Goal: Entertainment & Leisure: Consume media (video, audio)

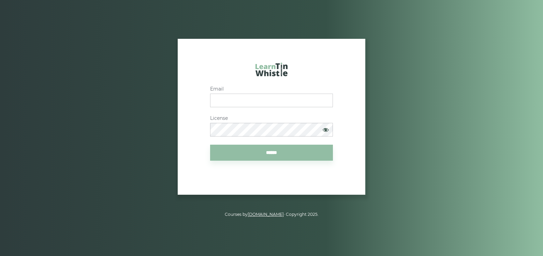
type input "**********"
drag, startPoint x: 0, startPoint y: 0, endPoint x: 285, endPoint y: 153, distance: 323.8
click at [285, 153] on input "******" at bounding box center [271, 153] width 123 height 16
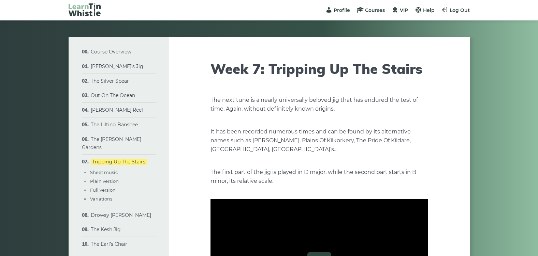
type input "****"
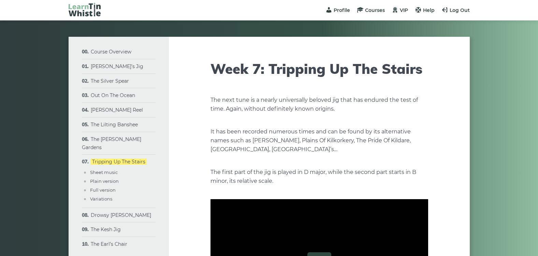
type input "****"
click at [367, 10] on span "Courses" at bounding box center [375, 10] width 20 height 6
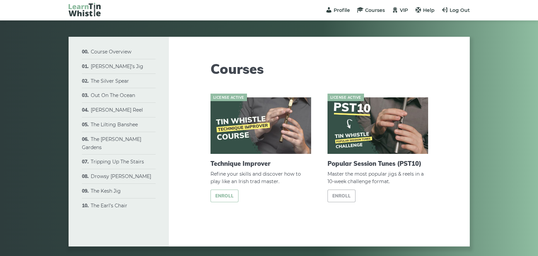
click at [226, 192] on link "Enroll" at bounding box center [224, 196] width 28 height 13
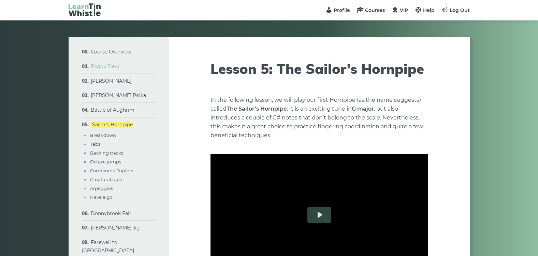
type input "****"
click at [107, 68] on link "Foggy Dew" at bounding box center [105, 66] width 28 height 6
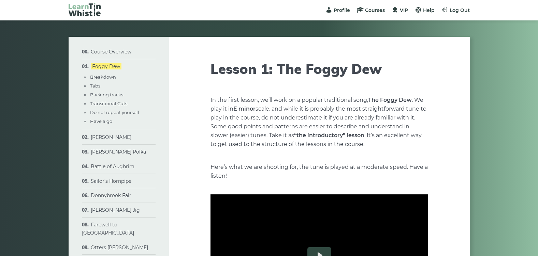
type input "****"
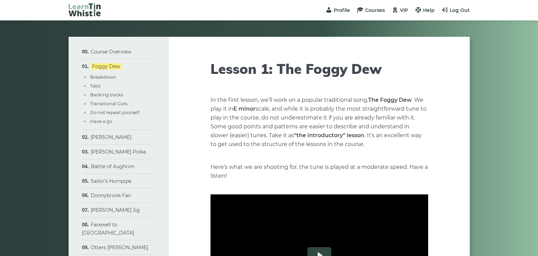
type input "****"
click at [112, 102] on link "Transitional Cuts" at bounding box center [108, 103] width 37 height 5
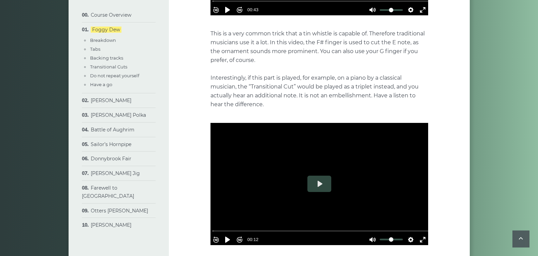
scroll to position [1338, 0]
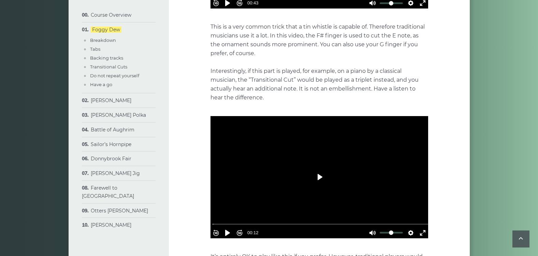
click at [319, 174] on button "Play" at bounding box center [319, 177] width 24 height 16
click at [319, 179] on button "Play" at bounding box center [319, 177] width 24 height 16
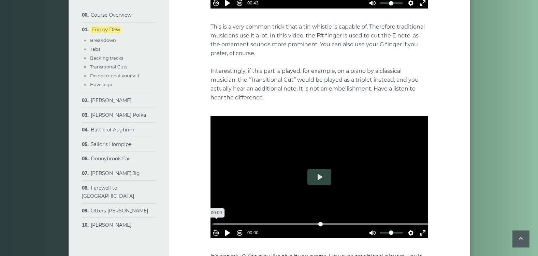
click at [220, 222] on input "Seek" at bounding box center [320, 224] width 217 height 6
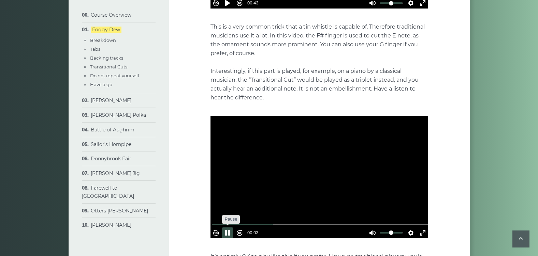
click at [231, 230] on button "Pause Play" at bounding box center [227, 233] width 11 height 11
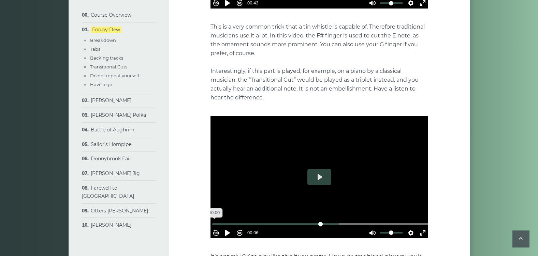
click at [217, 222] on input "Seek" at bounding box center [320, 224] width 217 height 6
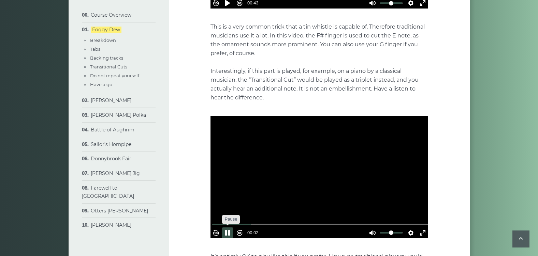
click at [231, 231] on button "Pause Play" at bounding box center [227, 233] width 11 height 11
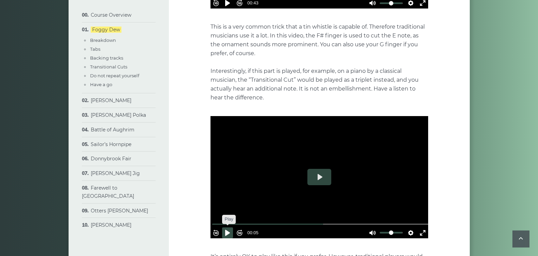
click at [231, 231] on button "Pause Play" at bounding box center [227, 233] width 11 height 11
click at [320, 221] on input "Seek" at bounding box center [320, 224] width 217 height 6
click at [231, 228] on button "Pause Play" at bounding box center [227, 233] width 11 height 11
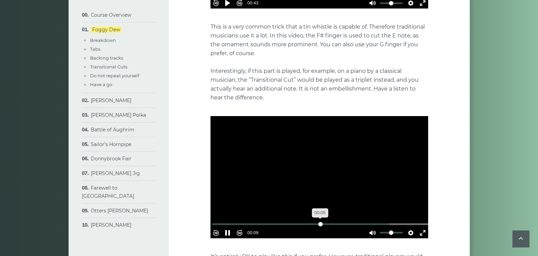
click at [320, 221] on input "Seek" at bounding box center [320, 224] width 217 height 6
click at [227, 230] on button "Pause Play" at bounding box center [227, 233] width 11 height 11
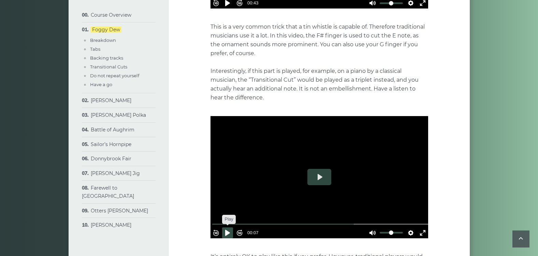
click at [227, 230] on button "Pause Play" at bounding box center [227, 233] width 11 height 11
click at [327, 222] on input "Seek" at bounding box center [320, 224] width 217 height 6
click at [227, 228] on button "Pause Play" at bounding box center [227, 233] width 11 height 11
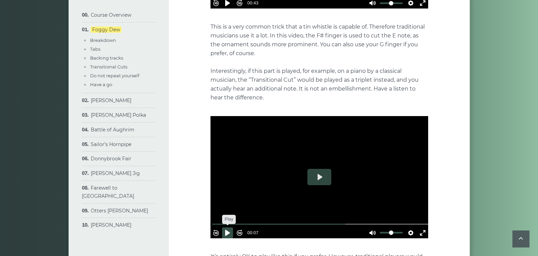
click at [227, 228] on button "Pause Play" at bounding box center [227, 233] width 11 height 11
click at [303, 221] on input "Seek" at bounding box center [320, 224] width 217 height 6
click at [229, 231] on button "Pause Play" at bounding box center [227, 233] width 11 height 11
click at [230, 231] on button "Pause Play" at bounding box center [227, 233] width 11 height 11
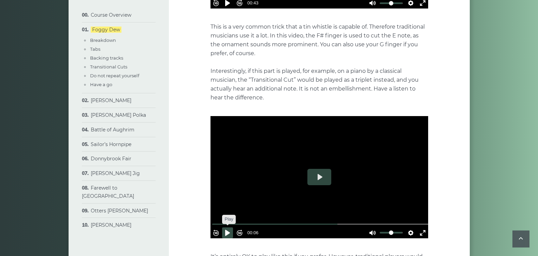
click at [230, 231] on button "Pause Play" at bounding box center [227, 233] width 11 height 11
click at [216, 221] on input "Seek" at bounding box center [320, 224] width 217 height 6
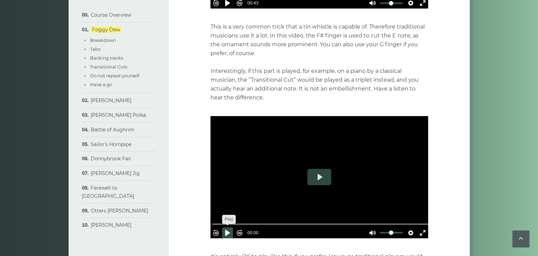
click at [231, 228] on button "Pause Play" at bounding box center [227, 233] width 11 height 11
click at [233, 233] on button "Pause Play" at bounding box center [227, 233] width 11 height 11
click at [219, 222] on input "Seek" at bounding box center [320, 224] width 217 height 6
click at [228, 230] on button "Pause Play" at bounding box center [227, 233] width 11 height 11
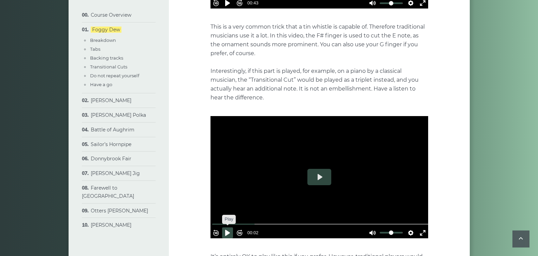
click at [228, 230] on button "Pause Play" at bounding box center [227, 233] width 11 height 11
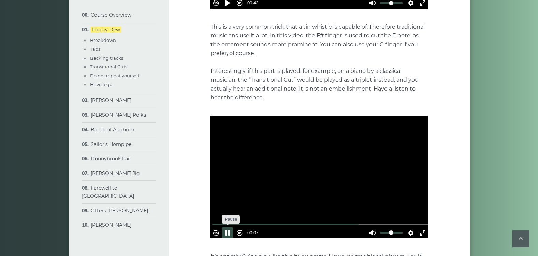
click at [228, 230] on button "Pause Play" at bounding box center [227, 233] width 11 height 11
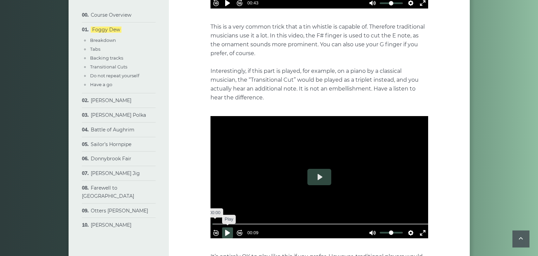
drag, startPoint x: 218, startPoint y: 222, endPoint x: 229, endPoint y: 229, distance: 12.2
click at [218, 222] on input "Seek" at bounding box center [320, 224] width 217 height 6
click at [229, 229] on button "Pause Play" at bounding box center [227, 233] width 11 height 11
click at [219, 221] on input "Seek" at bounding box center [320, 224] width 217 height 6
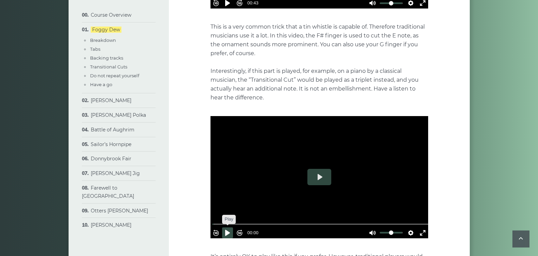
click at [229, 230] on button "Pause Play" at bounding box center [227, 233] width 11 height 11
click at [217, 221] on input "Seek" at bounding box center [320, 224] width 217 height 6
click at [228, 228] on button "Pause Play" at bounding box center [227, 233] width 11 height 11
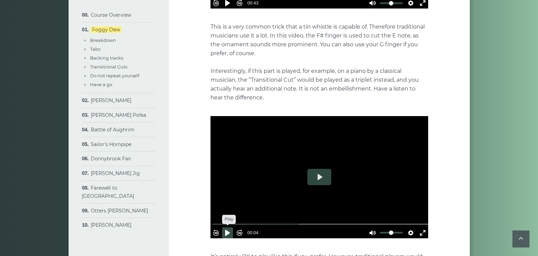
click at [228, 228] on button "Pause Play" at bounding box center [227, 233] width 11 height 11
click at [216, 221] on input "Seek" at bounding box center [320, 224] width 217 height 6
click at [232, 230] on button "Pause Play" at bounding box center [227, 233] width 11 height 11
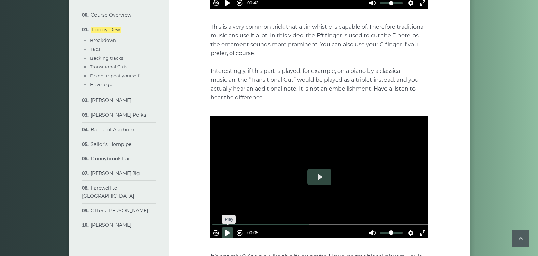
click at [232, 230] on button "Pause Play" at bounding box center [227, 233] width 11 height 11
click at [304, 222] on input "Seek" at bounding box center [320, 224] width 217 height 6
click at [229, 232] on button "Pause Play" at bounding box center [227, 233] width 11 height 11
click at [218, 222] on input "Seek" at bounding box center [320, 224] width 217 height 6
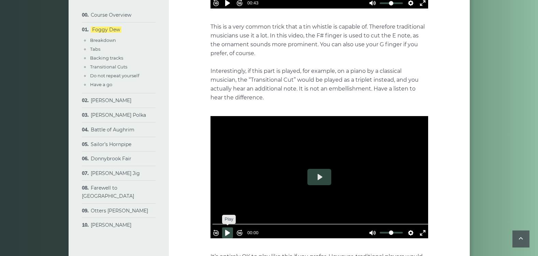
click at [227, 230] on button "Pause Play" at bounding box center [227, 233] width 11 height 11
click at [220, 223] on input "Seek" at bounding box center [320, 224] width 217 height 6
click at [229, 229] on button "Pause Play" at bounding box center [227, 233] width 11 height 11
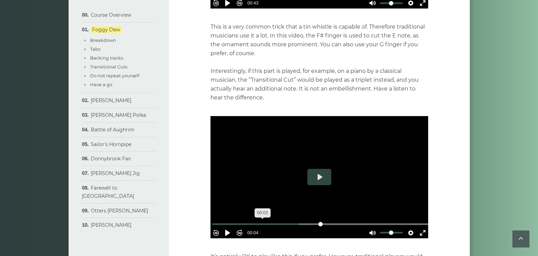
click at [265, 222] on input "Seek" at bounding box center [320, 224] width 217 height 6
click at [231, 231] on button "Pause Play" at bounding box center [227, 233] width 11 height 11
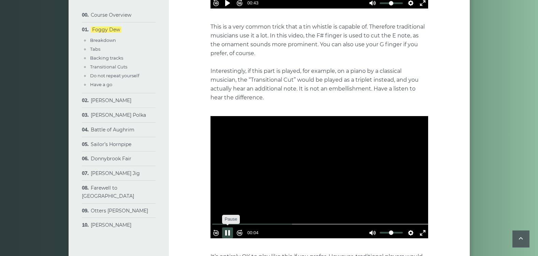
click at [231, 231] on button "Pause Play" at bounding box center [227, 233] width 11 height 11
type input "*****"
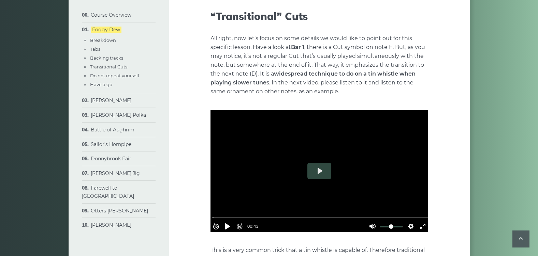
scroll to position [1111, 0]
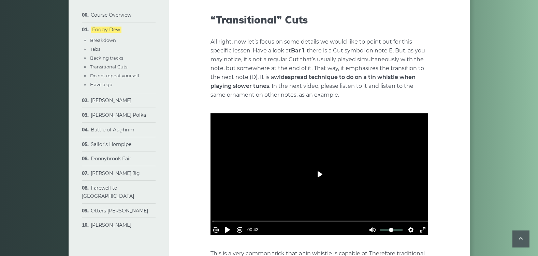
click at [319, 174] on button "Play" at bounding box center [319, 174] width 24 height 16
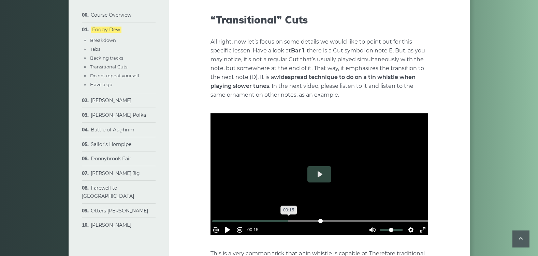
click at [290, 218] on input "Seek" at bounding box center [320, 221] width 217 height 6
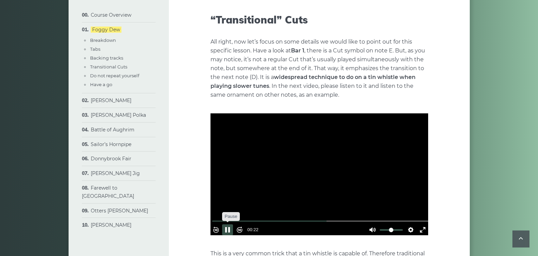
click at [230, 225] on button "Pause Play" at bounding box center [227, 230] width 11 height 11
click at [321, 172] on button "Play" at bounding box center [319, 174] width 24 height 16
click at [230, 225] on button "Pause Play" at bounding box center [227, 230] width 11 height 11
click at [319, 177] on button "Play" at bounding box center [319, 174] width 24 height 16
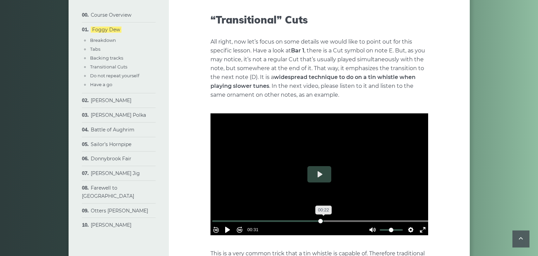
click at [323, 218] on input "Seek" at bounding box center [320, 221] width 217 height 6
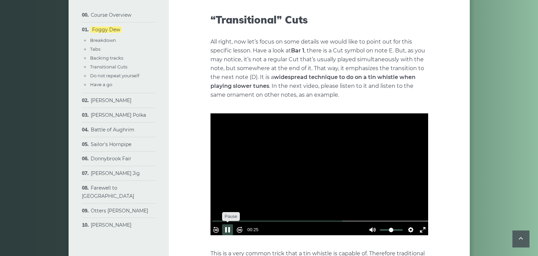
click at [233, 225] on button "Pause Play" at bounding box center [227, 230] width 11 height 11
click at [231, 225] on button "Pause Play" at bounding box center [227, 230] width 11 height 11
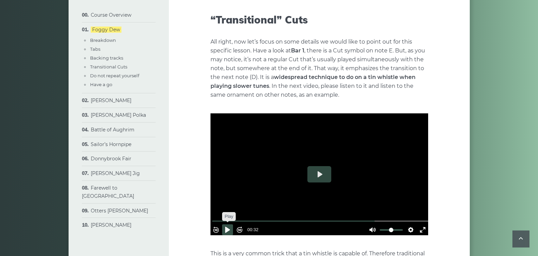
click at [231, 225] on button "Pause Play" at bounding box center [227, 230] width 11 height 11
click at [347, 218] on input "Seek" at bounding box center [320, 221] width 217 height 6
click at [230, 230] on button "Pause Play" at bounding box center [227, 230] width 11 height 11
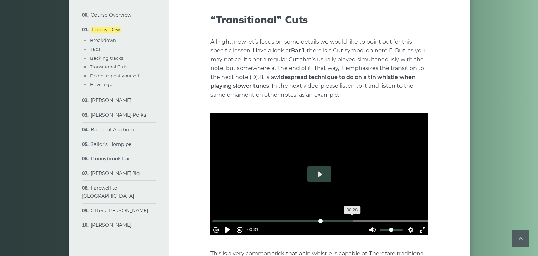
click at [351, 218] on input "Seek" at bounding box center [320, 221] width 217 height 6
click at [231, 225] on button "Pause Play" at bounding box center [227, 230] width 11 height 11
click at [389, 218] on input "Seek" at bounding box center [320, 221] width 217 height 6
click at [232, 225] on button "Pause Play" at bounding box center [227, 230] width 11 height 11
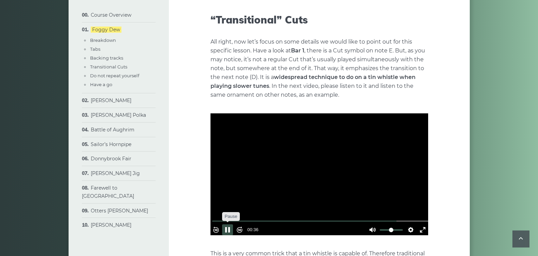
click at [232, 225] on button "Pause Play" at bounding box center [227, 230] width 11 height 11
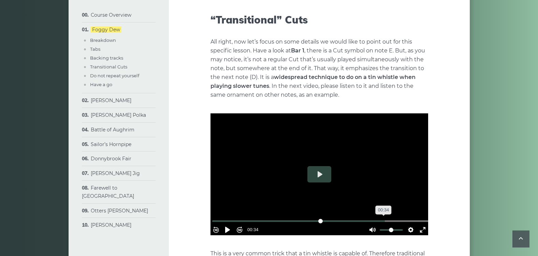
click at [381, 218] on input "Seek" at bounding box center [320, 221] width 217 height 6
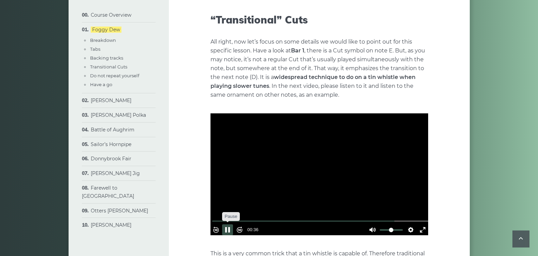
click at [231, 226] on button "Pause Play" at bounding box center [227, 230] width 11 height 11
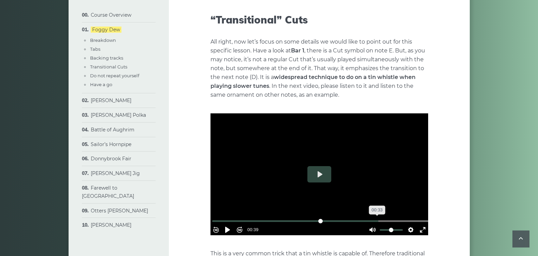
click at [375, 218] on input "Seek" at bounding box center [320, 221] width 217 height 6
click at [231, 226] on button "Pause Play" at bounding box center [227, 230] width 11 height 11
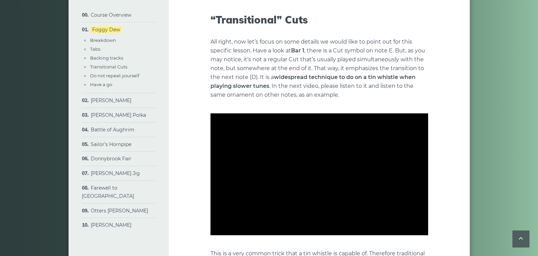
type input "***"
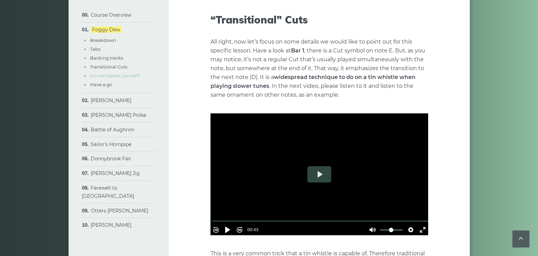
click at [139, 74] on link "Do not repeat yourself" at bounding box center [114, 75] width 49 height 5
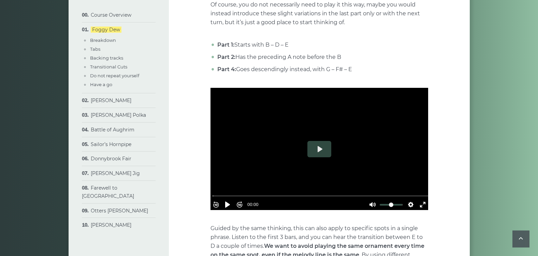
scroll to position [1734, 0]
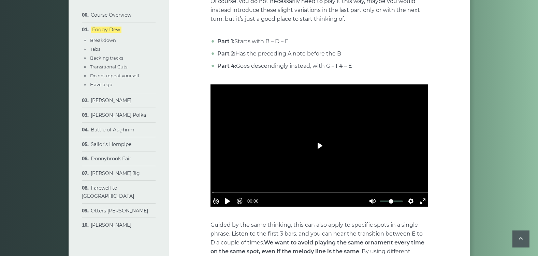
click at [315, 148] on button "Play" at bounding box center [319, 146] width 24 height 16
click at [231, 196] on button "Pause Play" at bounding box center [227, 201] width 11 height 11
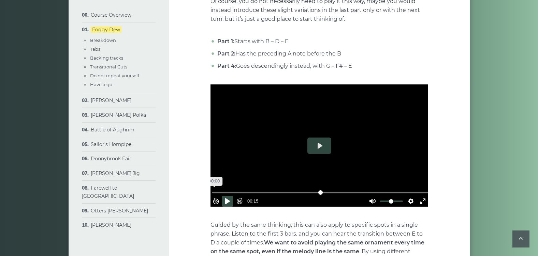
click at [216, 190] on input "Seek" at bounding box center [320, 193] width 217 height 6
click at [326, 149] on button "Play" at bounding box center [319, 146] width 24 height 16
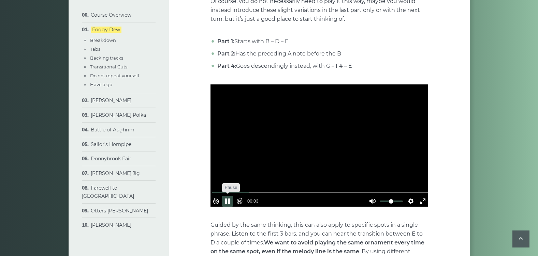
click at [231, 196] on button "Pause Play" at bounding box center [227, 201] width 11 height 11
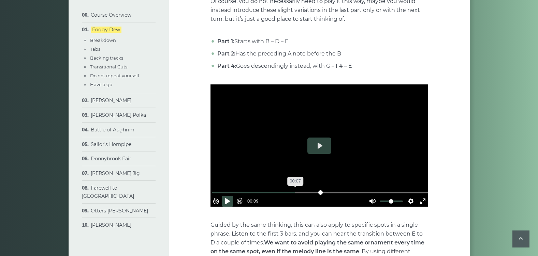
click at [296, 190] on input "Seek" at bounding box center [320, 193] width 217 height 6
click at [228, 198] on button "Pause Play" at bounding box center [227, 201] width 11 height 11
click at [268, 190] on input "Seek" at bounding box center [320, 193] width 217 height 6
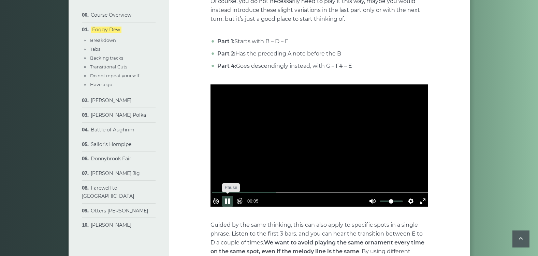
click at [230, 200] on button "Pause Play" at bounding box center [227, 201] width 11 height 11
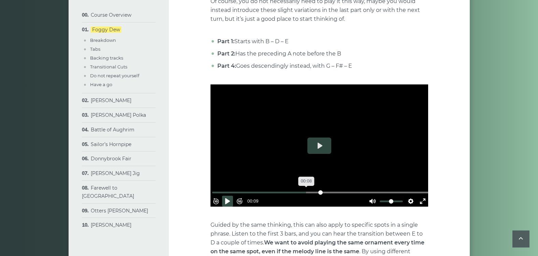
click at [307, 190] on input "Seek" at bounding box center [320, 193] width 217 height 6
click at [232, 198] on button "Pause Play" at bounding box center [227, 201] width 11 height 11
click at [291, 190] on input "Seek" at bounding box center [320, 193] width 217 height 6
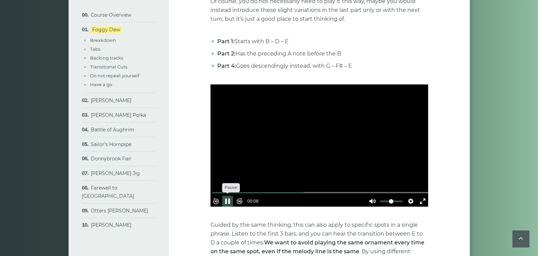
click at [233, 198] on button "Pause Play" at bounding box center [227, 201] width 11 height 11
click at [297, 190] on input "Seek" at bounding box center [320, 193] width 217 height 6
click at [230, 199] on button "Pause Play" at bounding box center [227, 201] width 11 height 11
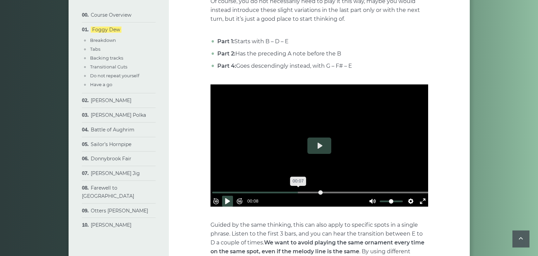
click at [299, 190] on input "Seek" at bounding box center [320, 193] width 217 height 6
click at [228, 196] on button "Pause Play" at bounding box center [227, 201] width 11 height 11
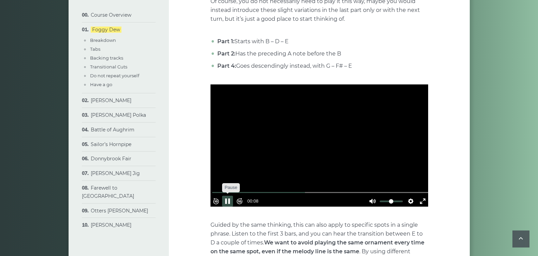
click at [228, 196] on button "Pause Play" at bounding box center [227, 201] width 11 height 11
click at [294, 190] on input "Seek" at bounding box center [320, 193] width 217 height 6
click at [230, 197] on button "Pause Play" at bounding box center [227, 201] width 11 height 11
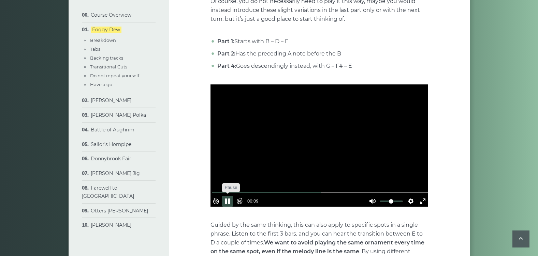
click at [230, 197] on button "Pause Play" at bounding box center [227, 201] width 11 height 11
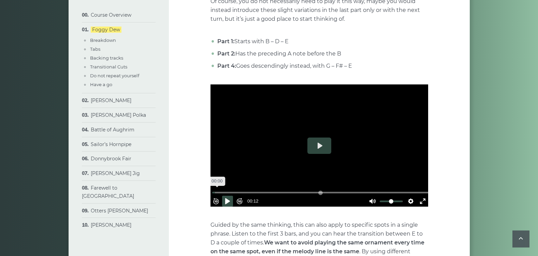
click at [220, 190] on input "Seek" at bounding box center [320, 193] width 217 height 6
click at [230, 200] on button "Pause Play" at bounding box center [227, 201] width 11 height 11
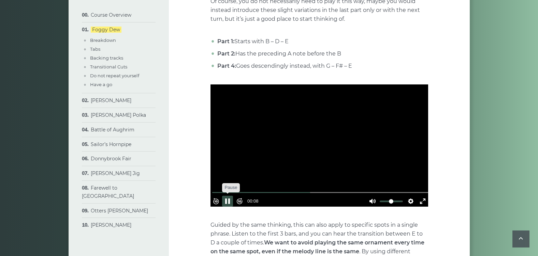
click at [230, 200] on button "Pause Play" at bounding box center [227, 201] width 11 height 11
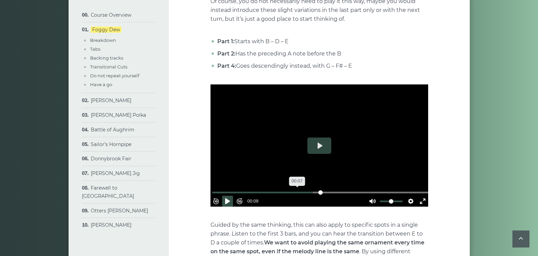
click at [298, 190] on input "Seek" at bounding box center [320, 193] width 217 height 6
click at [227, 196] on button "Pause Play" at bounding box center [227, 201] width 11 height 11
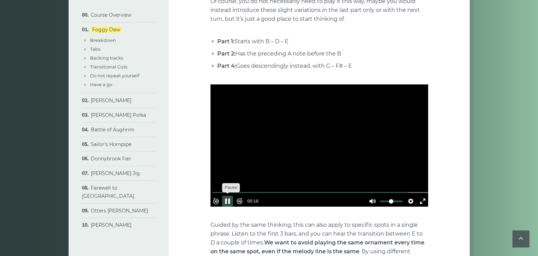
click at [229, 197] on button "Pause Play" at bounding box center [227, 201] width 11 height 11
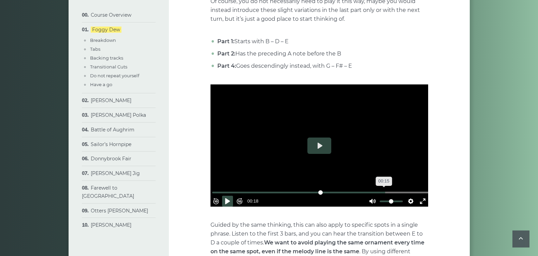
click at [382, 190] on input "Seek" at bounding box center [320, 193] width 217 height 6
click at [232, 200] on button "Pause Play" at bounding box center [227, 201] width 11 height 11
click at [366, 190] on input "Seek" at bounding box center [320, 193] width 217 height 6
click at [349, 190] on input "Seek" at bounding box center [320, 193] width 217 height 6
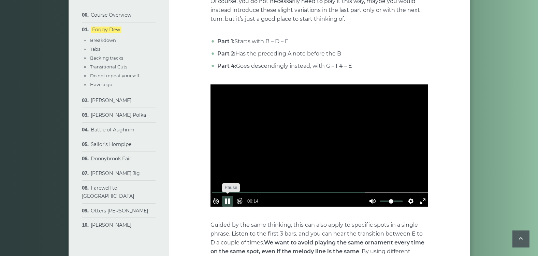
click at [230, 198] on button "Pause Play" at bounding box center [227, 201] width 11 height 11
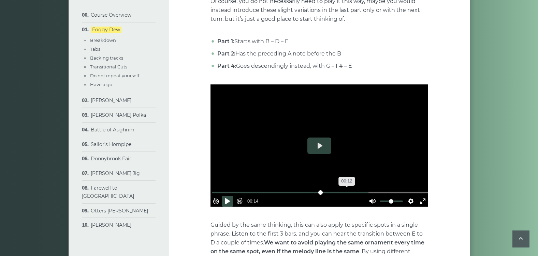
click at [346, 190] on input "Seek" at bounding box center [320, 193] width 217 height 6
click at [233, 196] on button "Pause Play" at bounding box center [227, 201] width 11 height 11
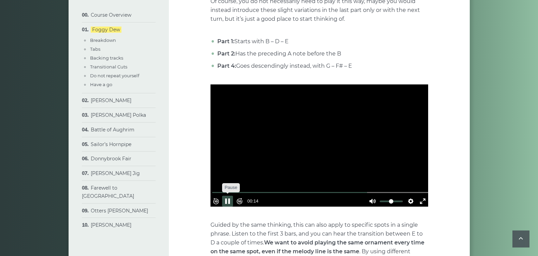
click at [233, 196] on button "Pause Play" at bounding box center [227, 201] width 11 height 11
click at [241, 198] on button "Forward 10s" at bounding box center [239, 201] width 11 height 11
click at [242, 196] on button "Forward 10s" at bounding box center [239, 201] width 11 height 11
click at [231, 197] on button "Pause Play" at bounding box center [227, 201] width 11 height 11
click at [229, 198] on button "Pause Play" at bounding box center [227, 201] width 11 height 11
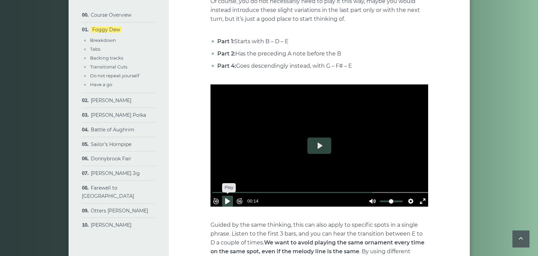
click at [229, 198] on button "Pause Play" at bounding box center [227, 201] width 11 height 11
click at [353, 190] on input "Seek" at bounding box center [320, 193] width 217 height 6
click at [233, 196] on button "Pause Play" at bounding box center [227, 201] width 11 height 11
click at [338, 190] on input "Seek" at bounding box center [320, 193] width 217 height 6
click at [230, 196] on button "Pause Play" at bounding box center [227, 201] width 11 height 11
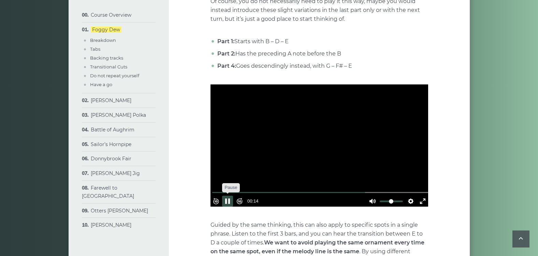
click at [230, 196] on button "Pause Play" at bounding box center [227, 201] width 11 height 11
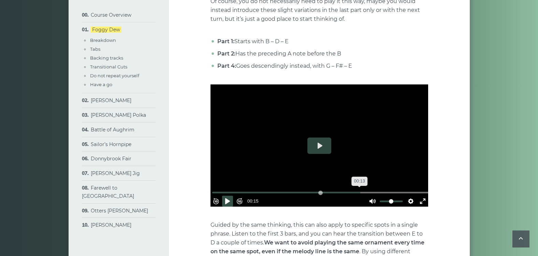
click at [358, 190] on input "Seek" at bounding box center [320, 193] width 217 height 6
click at [229, 196] on button "Pause Play" at bounding box center [227, 201] width 11 height 11
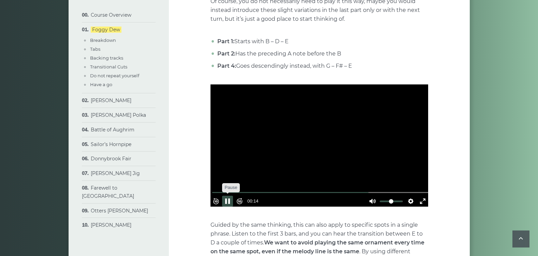
click at [229, 196] on button "Pause Play" at bounding box center [227, 201] width 11 height 11
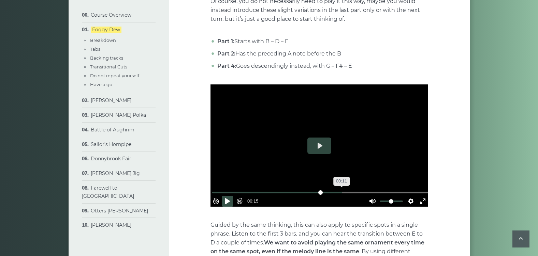
click at [341, 190] on input "Seek" at bounding box center [320, 193] width 217 height 6
click at [230, 196] on button "Pause Play" at bounding box center [227, 201] width 11 height 11
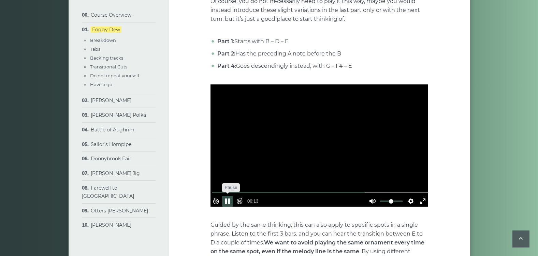
click at [230, 196] on button "Pause Play" at bounding box center [227, 201] width 11 height 11
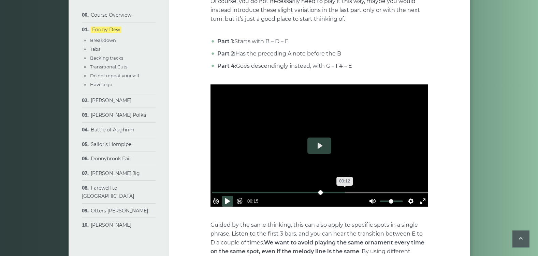
click at [344, 190] on input "Seek" at bounding box center [320, 193] width 217 height 6
click at [232, 196] on button "Pause Play" at bounding box center [227, 201] width 11 height 11
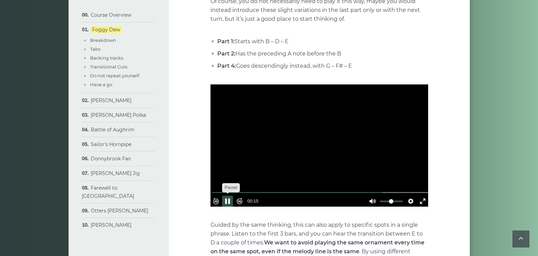
click at [232, 196] on button "Pause Play" at bounding box center [227, 201] width 11 height 11
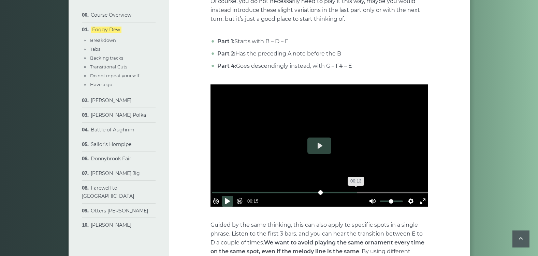
click at [355, 190] on input "Seek" at bounding box center [320, 193] width 217 height 6
click at [232, 200] on button "Pause Play" at bounding box center [227, 201] width 11 height 11
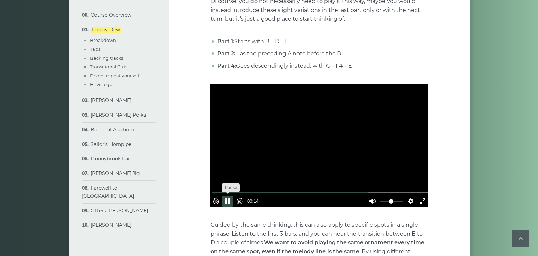
click at [232, 200] on button "Pause Play" at bounding box center [227, 201] width 11 height 11
type input "*****"
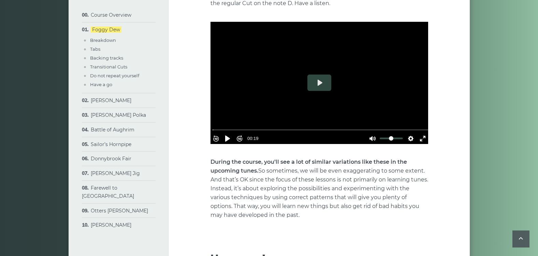
scroll to position [1996, 0]
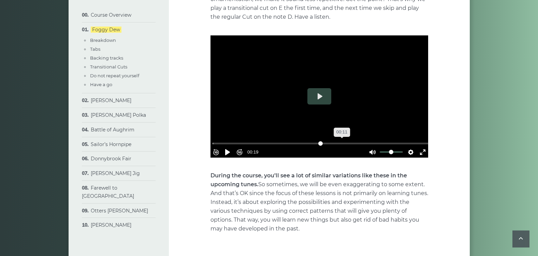
click at [341, 141] on input "Seek" at bounding box center [320, 144] width 217 height 6
click at [231, 147] on button "Pause Play" at bounding box center [227, 152] width 11 height 11
click at [230, 147] on button "Pause Play" at bounding box center [227, 152] width 11 height 11
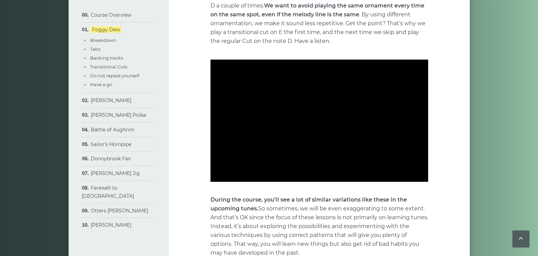
scroll to position [1824, 0]
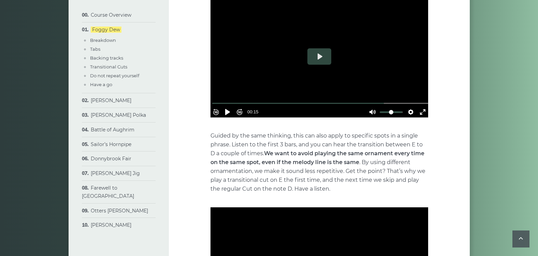
type input "***"
click at [321, 58] on button "Play" at bounding box center [319, 56] width 24 height 16
click at [368, 100] on input "Seek" at bounding box center [320, 103] width 217 height 6
click at [345, 100] on input "Seek" at bounding box center [320, 103] width 217 height 6
click at [341, 100] on input "Seek" at bounding box center [320, 103] width 217 height 6
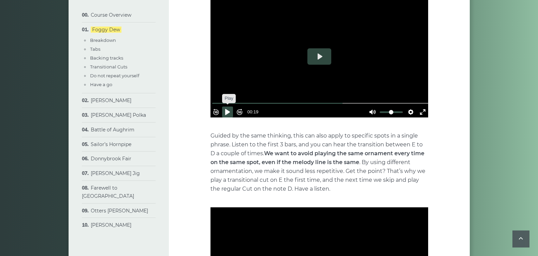
click at [233, 109] on button "Pause Play" at bounding box center [227, 112] width 11 height 11
click at [232, 109] on button "Pause Play" at bounding box center [227, 112] width 11 height 11
click at [363, 100] on input "Seek" at bounding box center [320, 103] width 217 height 6
click at [231, 107] on button "Pause Play" at bounding box center [227, 112] width 11 height 11
click at [350, 100] on input "Seek" at bounding box center [320, 103] width 217 height 6
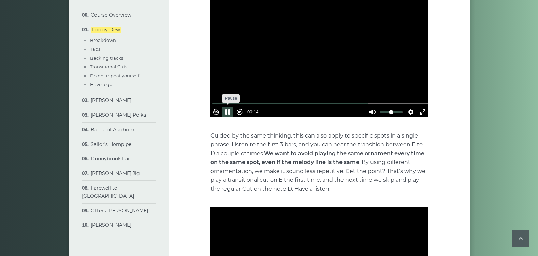
click at [230, 109] on button "Pause Play" at bounding box center [227, 112] width 11 height 11
click at [357, 100] on input "Seek" at bounding box center [320, 103] width 217 height 6
click at [230, 109] on button "Pause Play" at bounding box center [227, 112] width 11 height 11
click at [351, 100] on input "Seek" at bounding box center [320, 103] width 217 height 6
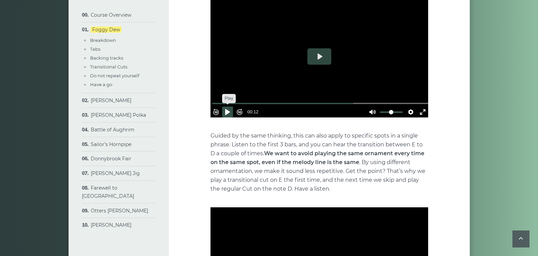
click at [232, 108] on button "Pause Play" at bounding box center [227, 112] width 11 height 11
click at [350, 101] on input "Seek" at bounding box center [320, 103] width 217 height 6
click at [232, 108] on button "Pause Play" at bounding box center [227, 112] width 11 height 11
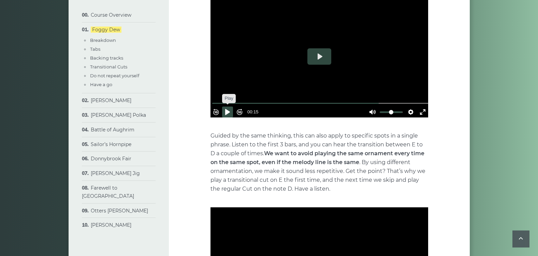
click at [232, 108] on button "Pause Play" at bounding box center [227, 112] width 11 height 11
type input "***"
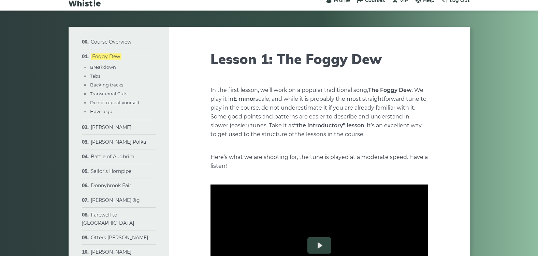
scroll to position [0, 0]
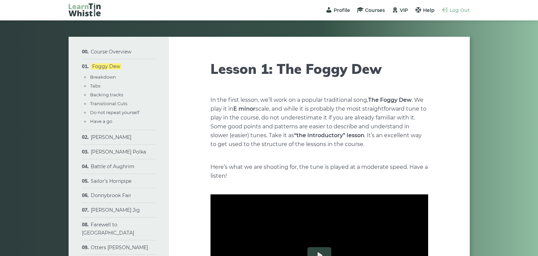
click at [456, 8] on span "Log Out" at bounding box center [460, 10] width 20 height 6
